Goal: Task Accomplishment & Management: Use online tool/utility

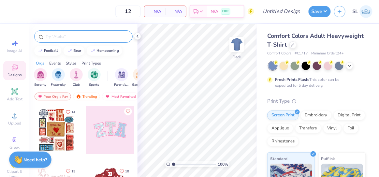
click at [60, 37] on input "text" at bounding box center [86, 36] width 83 height 7
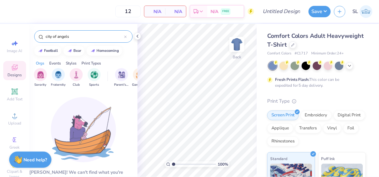
drag, startPoint x: 57, startPoint y: 36, endPoint x: 41, endPoint y: 36, distance: 16.0
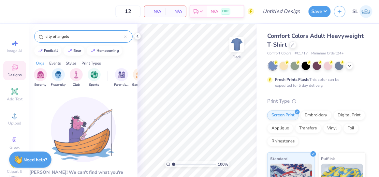
click at [41, 36] on div "city of angels" at bounding box center [83, 36] width 98 height 12
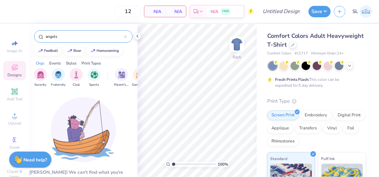
type input "angels"
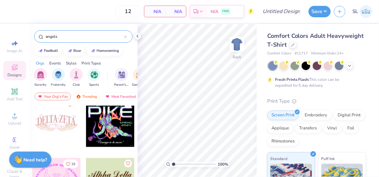
scroll to position [837, 0]
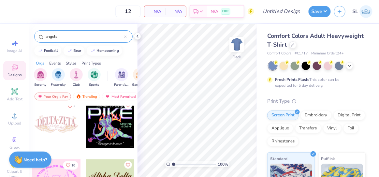
click at [59, 136] on div at bounding box center [56, 124] width 48 height 48
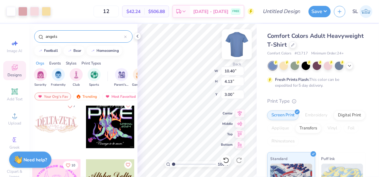
click at [237, 45] on img at bounding box center [237, 44] width 26 height 26
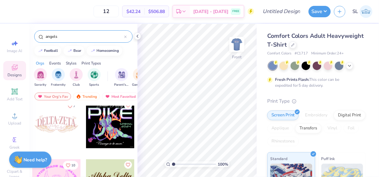
click at [54, 129] on div at bounding box center [56, 124] width 48 height 48
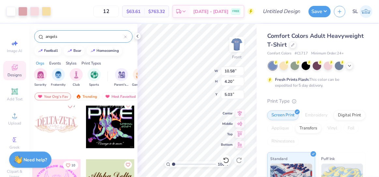
type input "5.03"
type input "6.70"
type input "12.47"
type input "4.94"
type input "5.95"
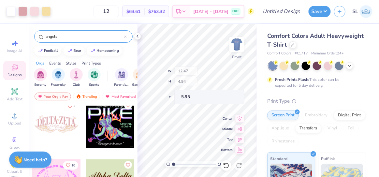
type input "14.47"
type input "5.74"
click at [301, 63] on div at bounding box center [318, 66] width 98 height 8
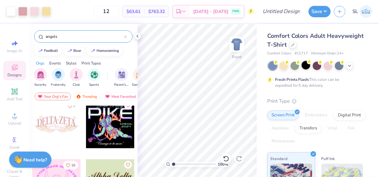
click at [304, 65] on div at bounding box center [306, 65] width 8 height 8
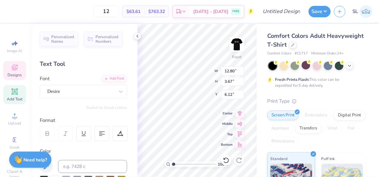
scroll to position [5, 1]
type textarea "PI PHI"
type input "5.06"
type textarea "PI BETA PHI"
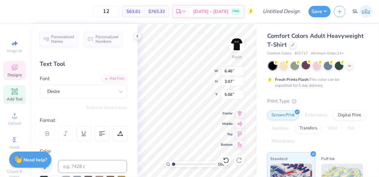
scroll to position [5, 2]
click at [221, 70] on div "100 % Front W 12.56 12.56 " H 3.60 3.60 " Y 4.54 4.54 " Center Middle Top Bottom" at bounding box center [197, 100] width 119 height 153
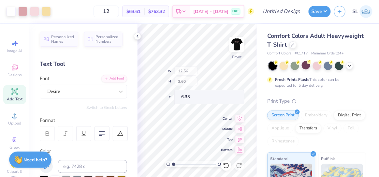
type input "6.33"
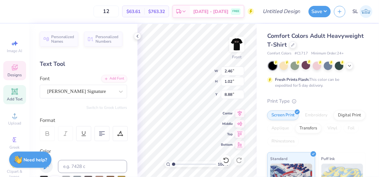
type input "2.46"
type input "1.02"
type input "8.88"
type textarea "Philantropy"
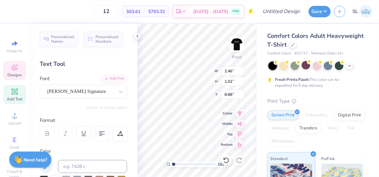
scroll to position [5, 2]
type input "2.83"
type input "1.30"
type input "9.28"
type input "1.2021303427773"
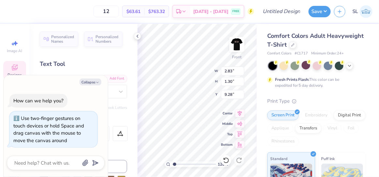
type textarea "x"
type input "1.2021303427773"
type textarea "x"
type input "1.2021303427773"
type textarea "x"
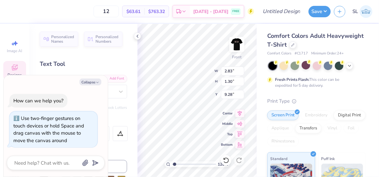
type input "1.2021303427773"
type textarea "x"
type input "1.2021303427773"
type input "5.71"
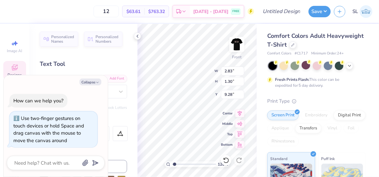
type input "1.36"
type input "8.81"
type textarea "x"
type input "1.2021303427773"
type textarea "x"
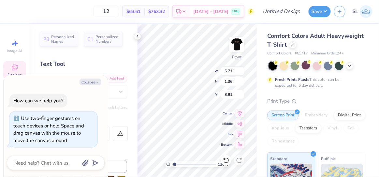
type input "1.2021303427773"
type textarea "x"
type input "1.2021303427773"
type textarea "x"
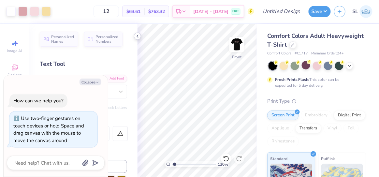
click at [138, 36] on icon at bounding box center [137, 36] width 5 height 5
type input "1.2021303427773"
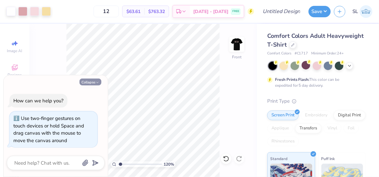
click at [94, 83] on button "Collapse" at bounding box center [91, 82] width 22 height 7
type textarea "x"
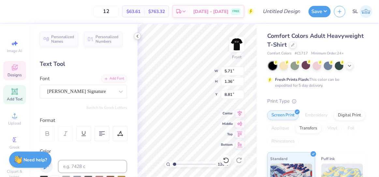
click at [136, 36] on icon at bounding box center [137, 36] width 5 height 5
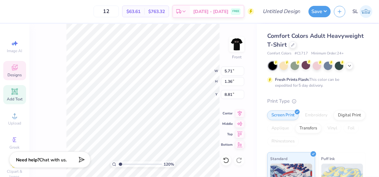
type input "1.2021303427773"
type input "8.56"
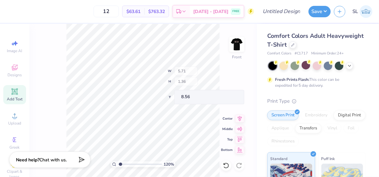
type input "1.2021303427773"
type input "9.22"
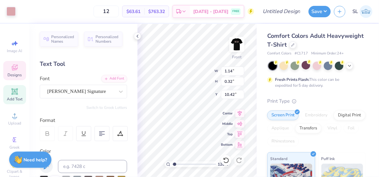
type input "1.2021303427773"
type textarea "2"
type input "1.2021303427773"
type textarea "202"
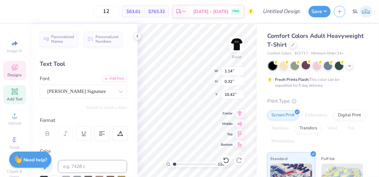
type input "1.2021303427773"
type textarea "2025"
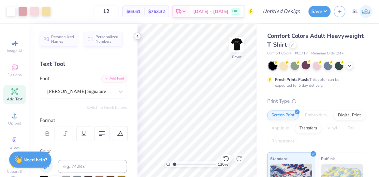
click at [135, 35] on icon at bounding box center [137, 36] width 5 height 5
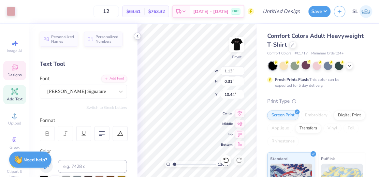
type input "1.2021303427773"
type textarea "2"
type input "1.2021303427773"
type textarea "20"
type input "1.2021303427773"
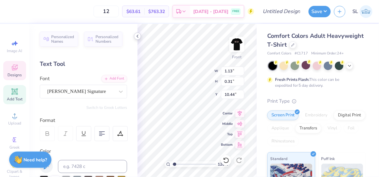
type textarea "2025"
type input "1.2021303427773"
type textarea "2025"
type input "1.2021303427773"
type textarea "2025"
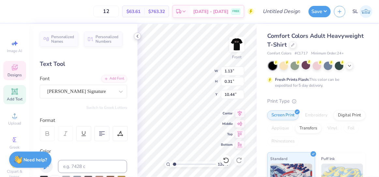
type input "1.2021303427773"
type textarea "202"
type input "1.2021303427773"
type textarea "2025"
type input "1.2021303427773"
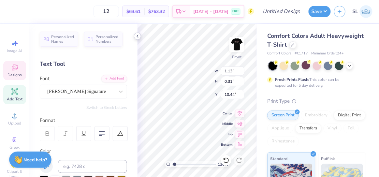
type textarea "20255"
type input "1.2021303427773"
type textarea "202555"
type input "1.2021303427773"
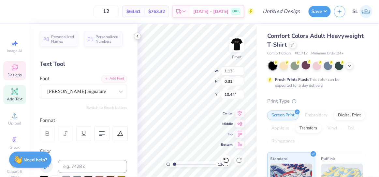
type textarea "2025"
type input "1.2021303427773"
type textarea "202"
type input "1.2021303427773"
type textarea "20"
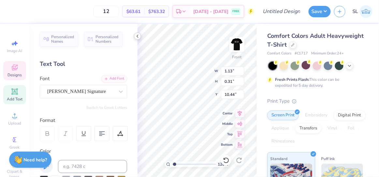
type input "1.2021303427773"
type textarea "2"
type input "1.2021303427773"
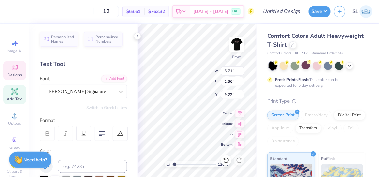
type input "11.68"
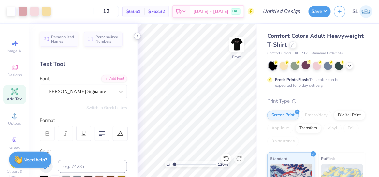
click at [137, 37] on icon at bounding box center [137, 36] width 5 height 5
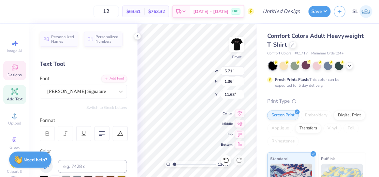
type input "1.2021303427773"
type input "9.24"
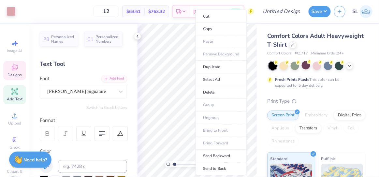
type input "1"
click at [209, 67] on li "Duplicate" at bounding box center [221, 67] width 51 height 13
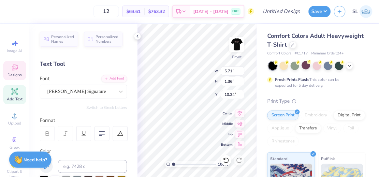
type input "10.24"
type textarea "2025"
click at [184, 75] on div "100 % Front W 5.71 5.71 " H 1.36 1.36 " Y 10.24 10.24 " Center Middle Top Bottom" at bounding box center [197, 100] width 119 height 153
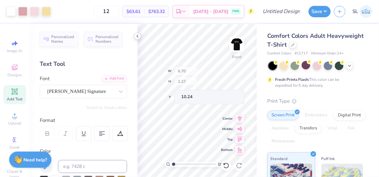
type input "6.70"
type input "2.27"
type input "9.11"
click at [136, 38] on icon at bounding box center [137, 36] width 5 height 5
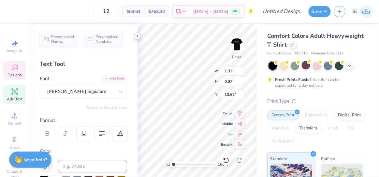
click at [138, 38] on icon at bounding box center [137, 36] width 5 height 5
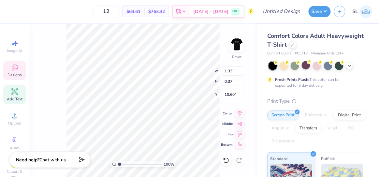
type input "10.60"
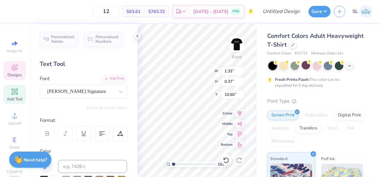
scroll to position [5, 1]
click at [136, 33] on div at bounding box center [137, 36] width 7 height 7
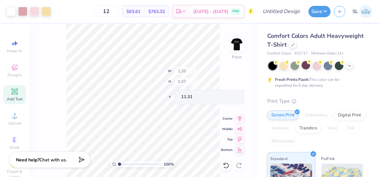
type input "11.31"
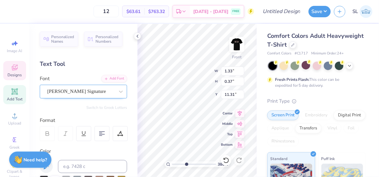
click at [86, 93] on div "[PERSON_NAME] Signature" at bounding box center [81, 91] width 68 height 10
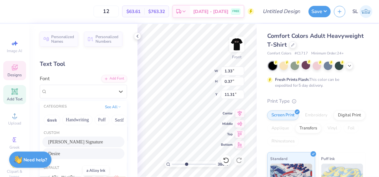
scroll to position [0, 0]
click at [59, 154] on div "Desire" at bounding box center [83, 154] width 70 height 7
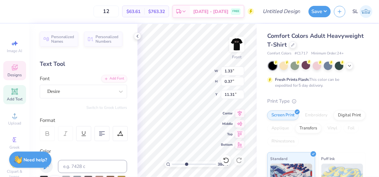
click at [136, 37] on icon at bounding box center [137, 36] width 5 height 5
click at [137, 36] on icon at bounding box center [137, 36] width 5 height 5
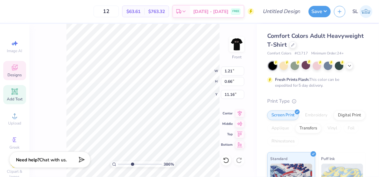
type input "3.85863264210775"
type input "10.52"
type input "3.85863264210775"
type input "0.91"
type input "0.50"
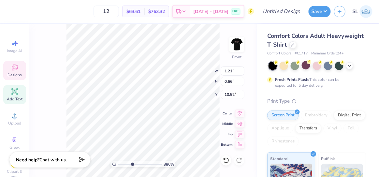
type input "10.51"
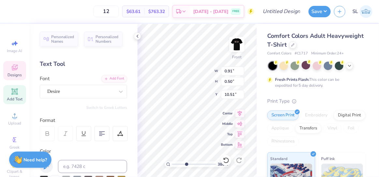
type input "3.85863264210775"
type input "10.60"
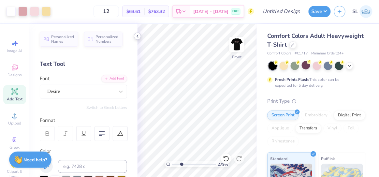
click at [138, 38] on icon at bounding box center [137, 36] width 5 height 5
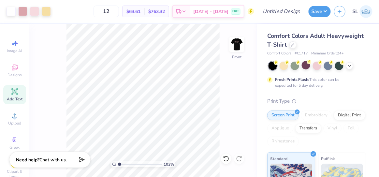
type input "1"
click at [238, 43] on img at bounding box center [237, 44] width 26 height 26
click at [16, 64] on icon at bounding box center [15, 68] width 8 height 8
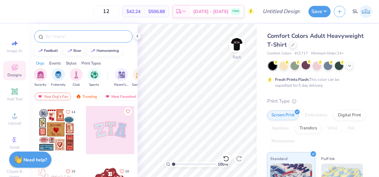
click at [58, 35] on input "text" at bounding box center [86, 36] width 83 height 7
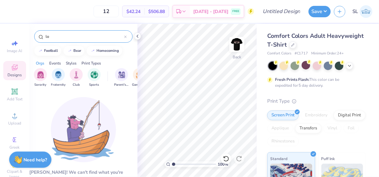
type input "l"
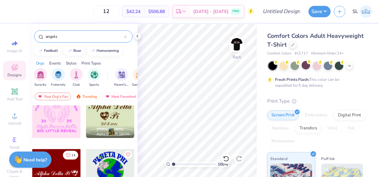
scroll to position [906, 0]
type input "angels"
click at [239, 44] on img at bounding box center [237, 44] width 26 height 26
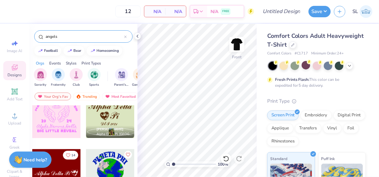
click at [56, 124] on div at bounding box center [56, 114] width 48 height 48
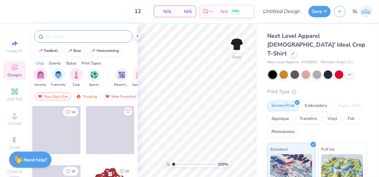
click at [69, 34] on input "text" at bounding box center [86, 36] width 83 height 7
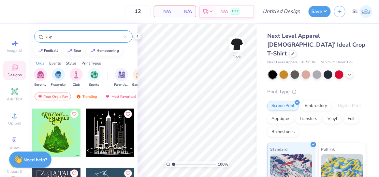
scroll to position [685, 0]
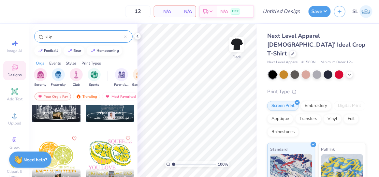
drag, startPoint x: 55, startPoint y: 36, endPoint x: 45, endPoint y: 36, distance: 10.5
click at [45, 36] on input "city" at bounding box center [84, 36] width 79 height 7
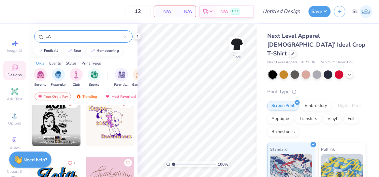
scroll to position [574, 0]
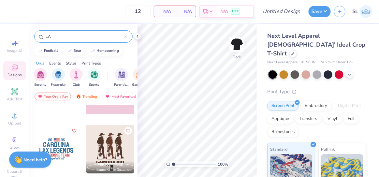
drag, startPoint x: 78, startPoint y: 32, endPoint x: 41, endPoint y: 38, distance: 38.0
click at [41, 38] on div "LA" at bounding box center [83, 36] width 98 height 12
click at [53, 38] on input "LA" at bounding box center [84, 36] width 79 height 7
type input "L"
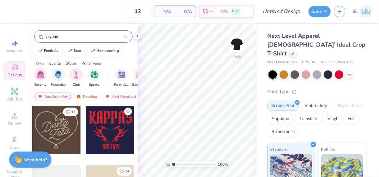
type input "skyline"
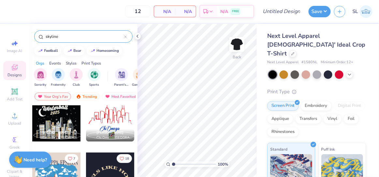
scroll to position [62, 0]
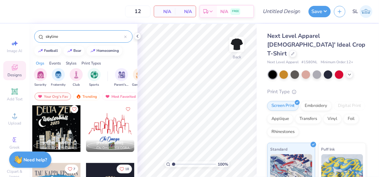
click at [63, 131] on div at bounding box center [56, 128] width 48 height 48
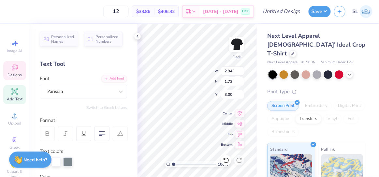
type input "2.94"
type input "1.73"
type input "1.49"
type input "2.37"
type input "3.01"
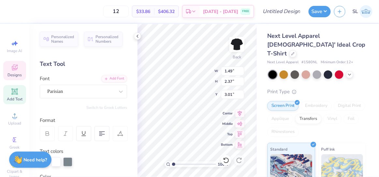
scroll to position [5, 1]
type textarea "Pi"
type input "3.32"
type input "1.72"
type input "3.00"
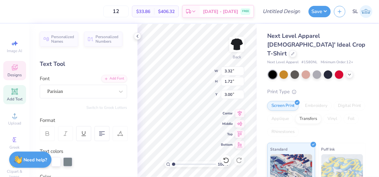
scroll to position [5, 1]
click at [196, 80] on div "100 % Back W 3.32 3.32 " H 1.72 1.72 " Y 3.00 3.00 " Center Middle Top Bottom" at bounding box center [197, 100] width 119 height 153
type input "1.51"
type input "2.39"
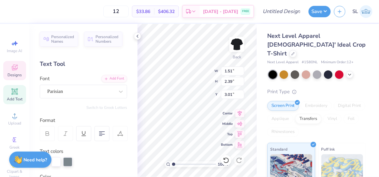
type input "3.01"
type textarea "B"
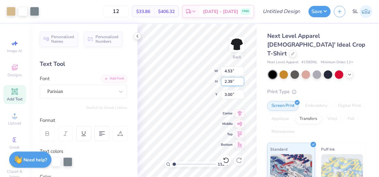
click at [232, 82] on div "112 % Back W 4.53 4.53 " H 2.39 2.39 " Y 3.00 3.00 " Center Middle Top Bottom" at bounding box center [197, 100] width 119 height 153
click at [139, 35] on icon at bounding box center [137, 36] width 5 height 5
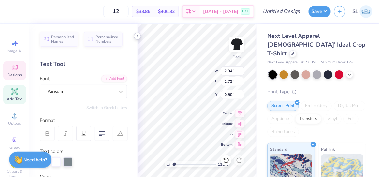
click at [138, 36] on icon at bounding box center [137, 36] width 5 height 5
type input "1.12321377013142"
type input "3.00"
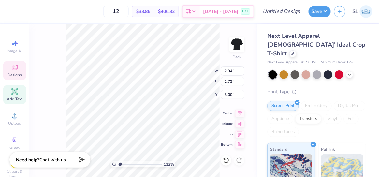
type input "1.12321377013142"
type textarea "hi"
type input "1.12321377013142"
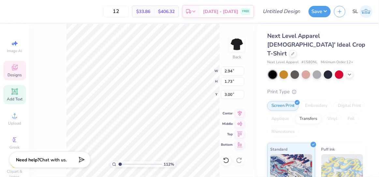
type textarea "h"
type input "1.12321377013142"
type textarea "HI"
type input "1.12321377013142"
type input "1.48"
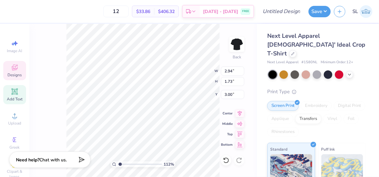
type input "2.37"
type input "0.52"
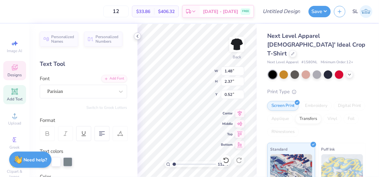
type textarea "BP"
type input "1.12321377013142"
type textarea "B"
type input "1.12321377013142"
type textarea "P"
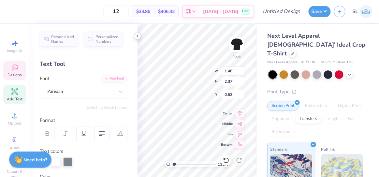
click at [136, 37] on icon at bounding box center [137, 36] width 5 height 5
click at [138, 35] on polyline at bounding box center [137, 36] width 1 height 3
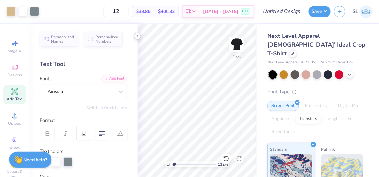
click at [138, 36] on icon at bounding box center [137, 36] width 5 height 5
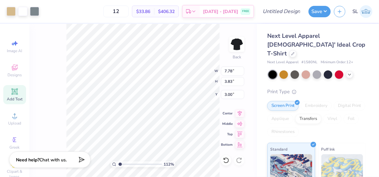
type input "1.12321377013142"
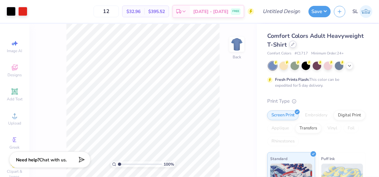
click at [295, 45] on icon at bounding box center [293, 44] width 3 height 3
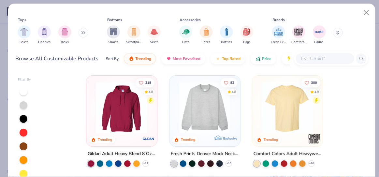
click at [207, 116] on img at bounding box center [204, 107] width 57 height 51
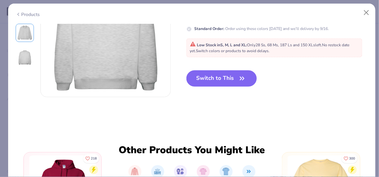
scroll to position [213, 0]
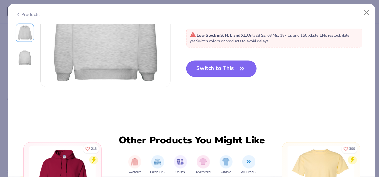
click at [209, 74] on button "Switch to This" at bounding box center [222, 69] width 71 height 16
type input "50"
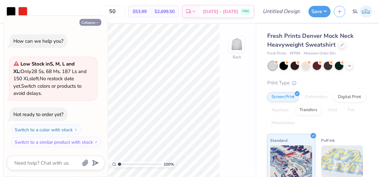
click at [93, 23] on button "Collapse" at bounding box center [91, 22] width 22 height 7
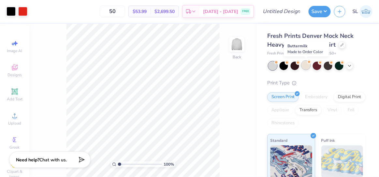
click at [309, 68] on div at bounding box center [306, 65] width 8 height 8
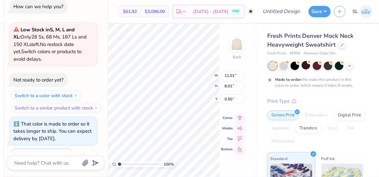
type textarea "x"
type input "3.00"
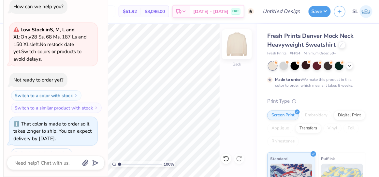
click at [232, 43] on img at bounding box center [237, 44] width 26 height 26
click at [239, 45] on img at bounding box center [237, 44] width 26 height 26
type textarea "x"
